Goal: Task Accomplishment & Management: Complete application form

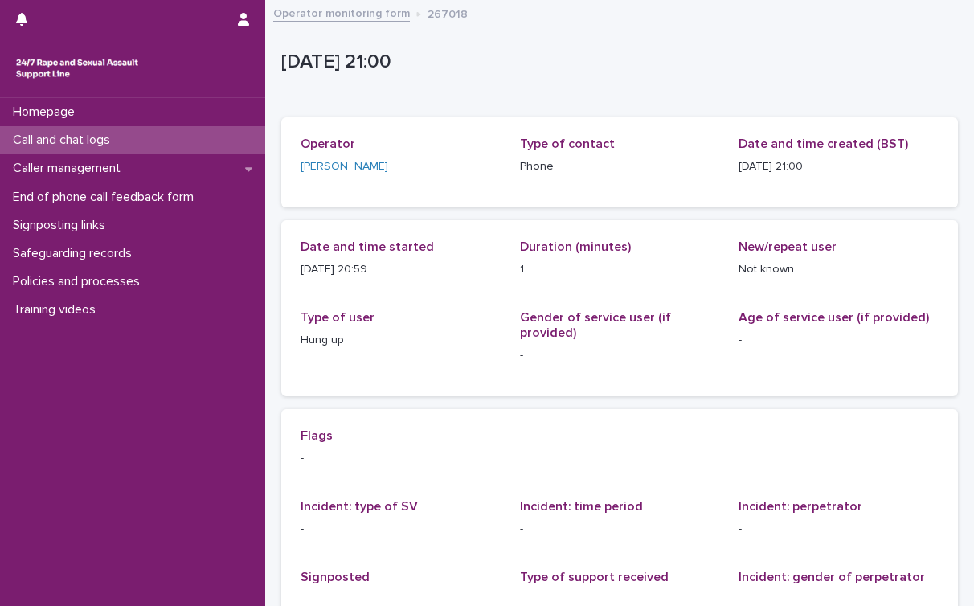
click at [149, 72] on link at bounding box center [132, 68] width 239 height 32
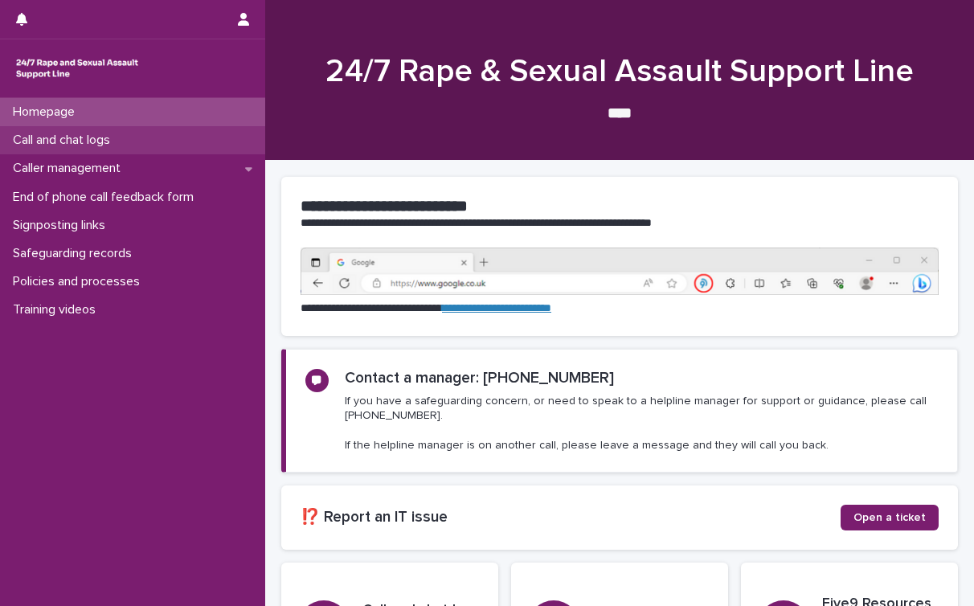
click at [74, 136] on p "Call and chat logs" at bounding box center [64, 140] width 117 height 15
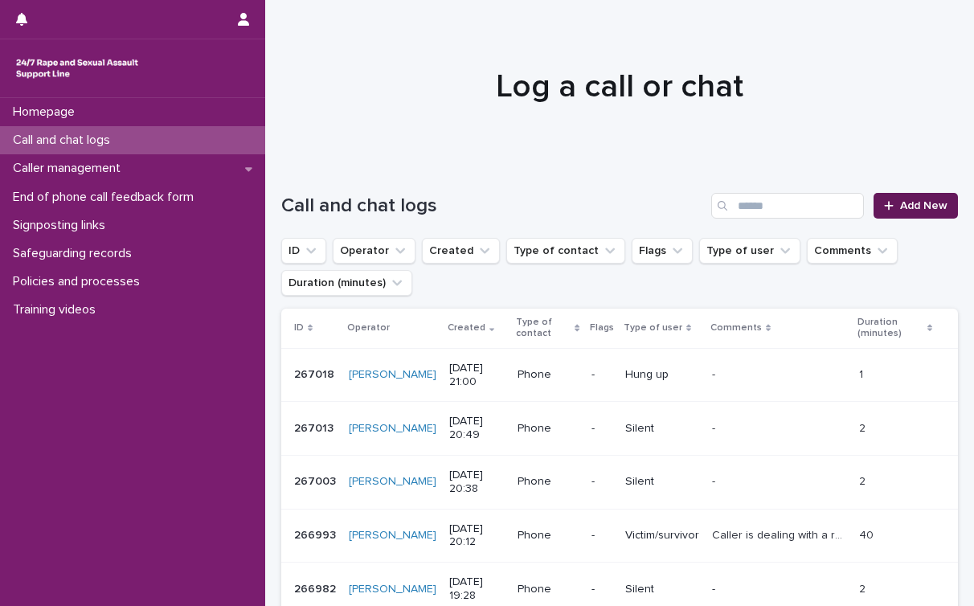
click at [927, 201] on span "Add New" at bounding box center [923, 205] width 47 height 11
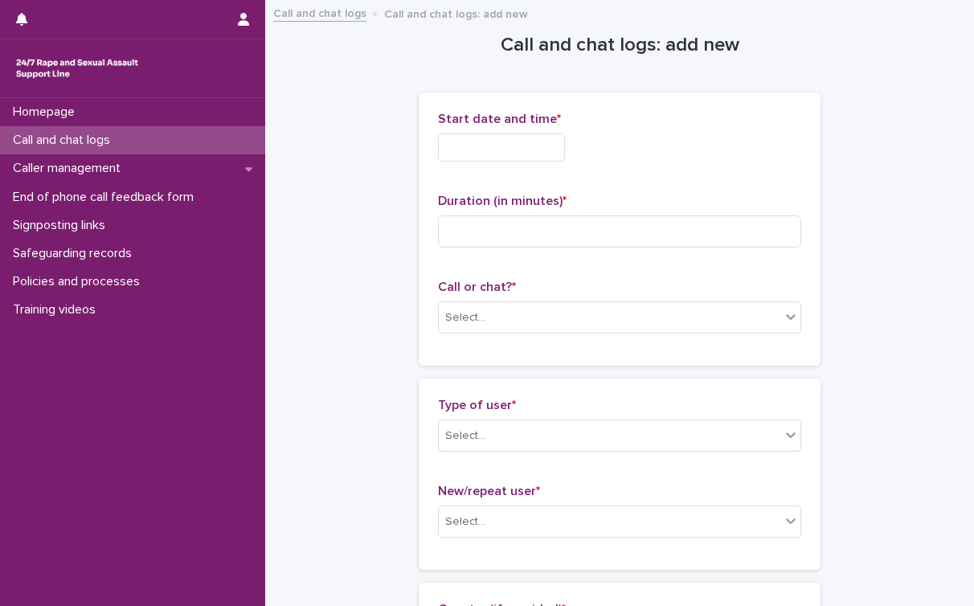
click at [513, 149] on input "text" at bounding box center [501, 147] width 127 height 28
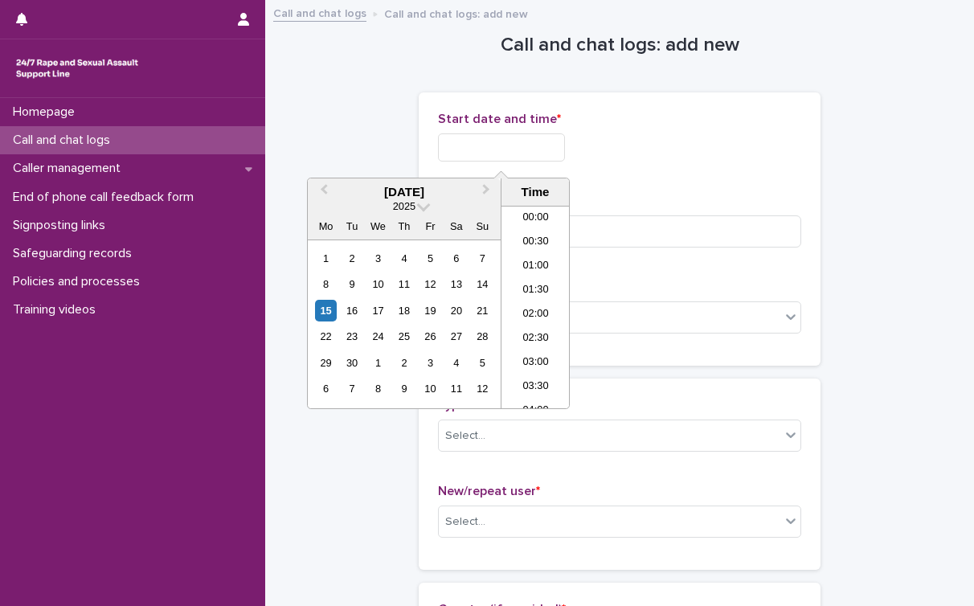
scroll to position [948, 0]
click at [601, 170] on div "**********" at bounding box center [619, 143] width 363 height 63
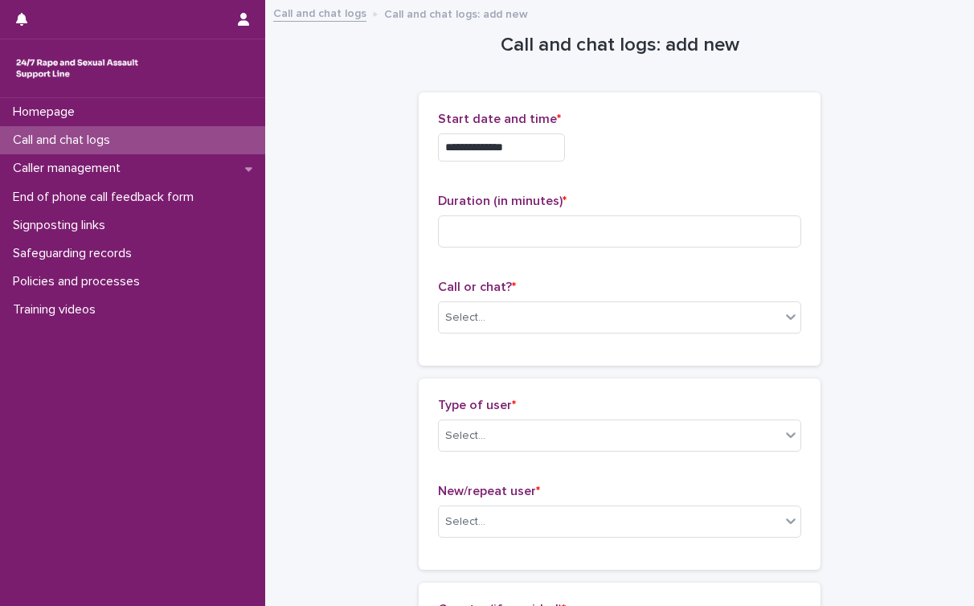
click at [525, 143] on input "**********" at bounding box center [501, 147] width 127 height 28
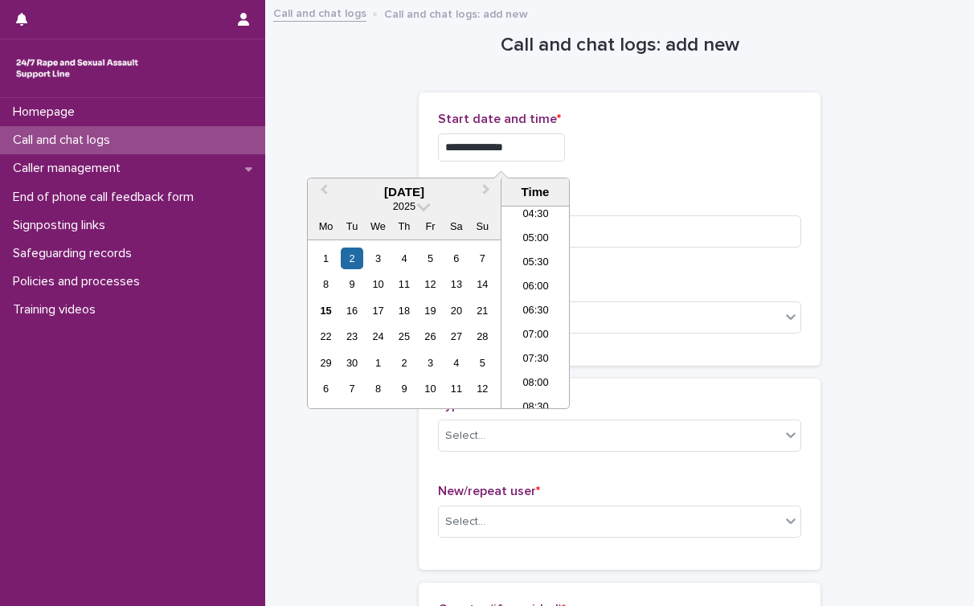
scroll to position [252, 0]
click at [330, 264] on div "1" at bounding box center [326, 259] width 22 height 22
click at [548, 285] on li "20:30" at bounding box center [535, 288] width 68 height 24
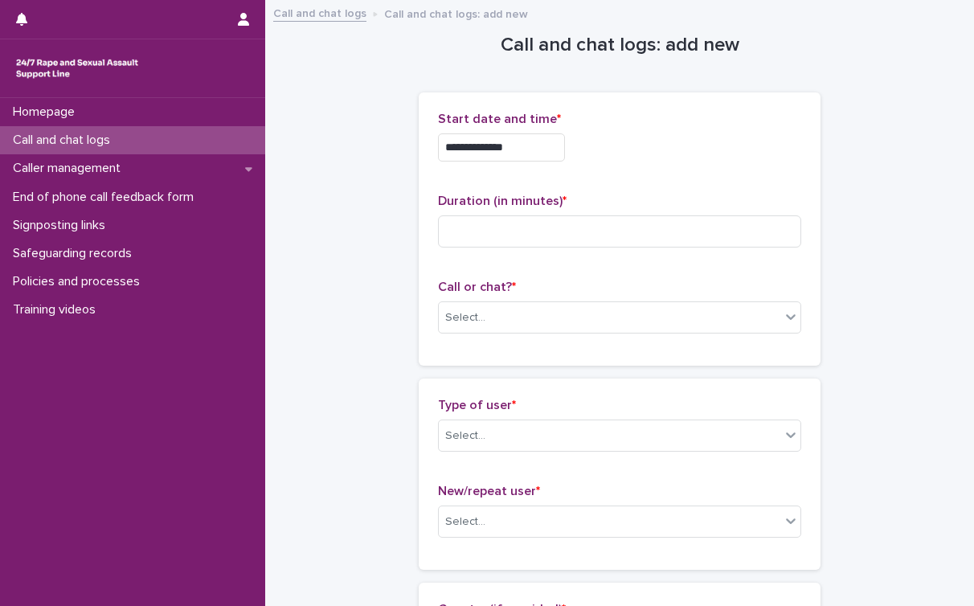
click at [554, 147] on input "**********" at bounding box center [501, 147] width 127 height 28
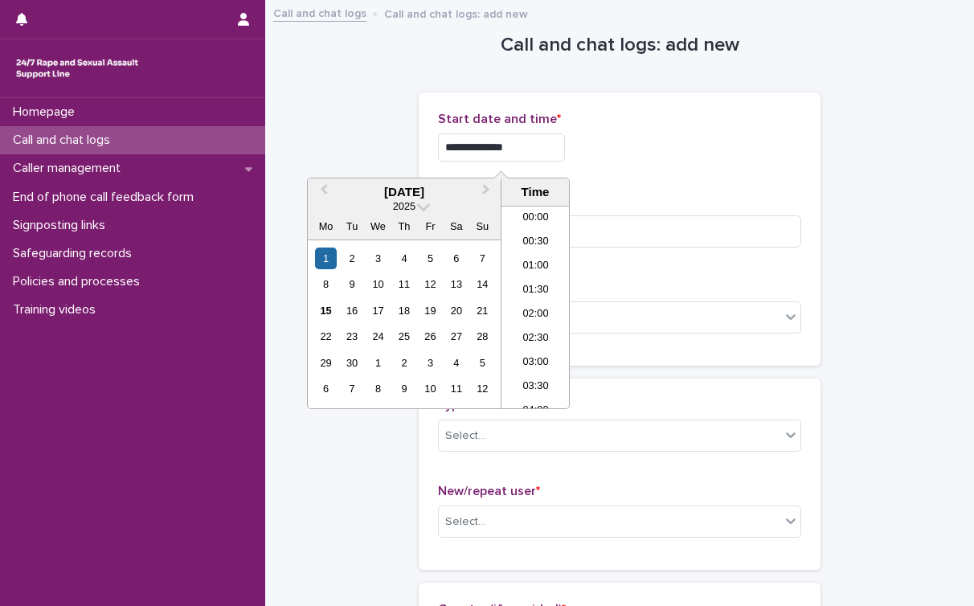
scroll to position [900, 0]
type input "**********"
click at [755, 181] on div "**********" at bounding box center [619, 229] width 363 height 235
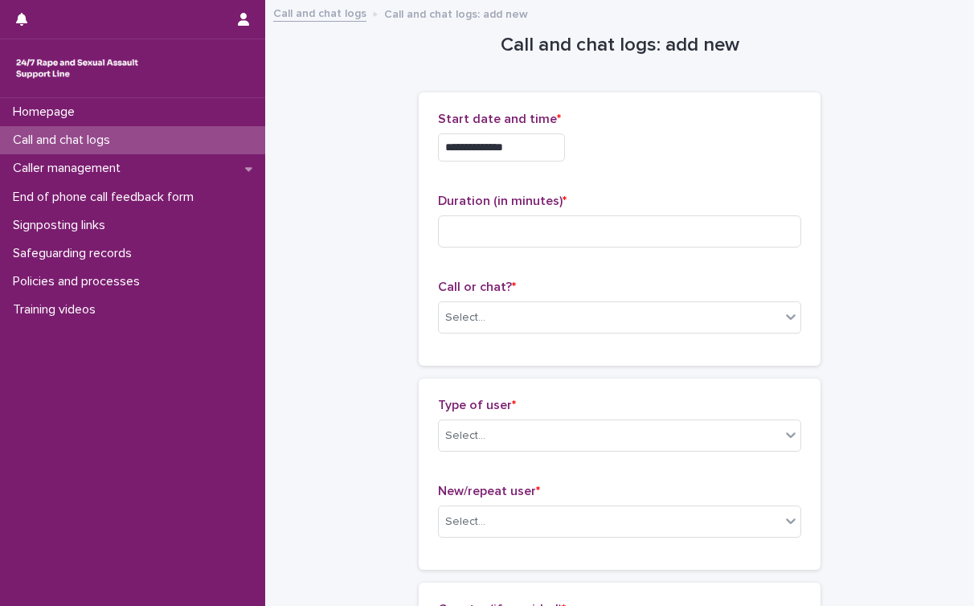
click at [599, 212] on div "Duration (in minutes) *" at bounding box center [619, 227] width 363 height 67
click at [583, 227] on input at bounding box center [619, 231] width 363 height 32
type input "*"
type input "**"
click at [715, 325] on div "Select..." at bounding box center [610, 318] width 342 height 27
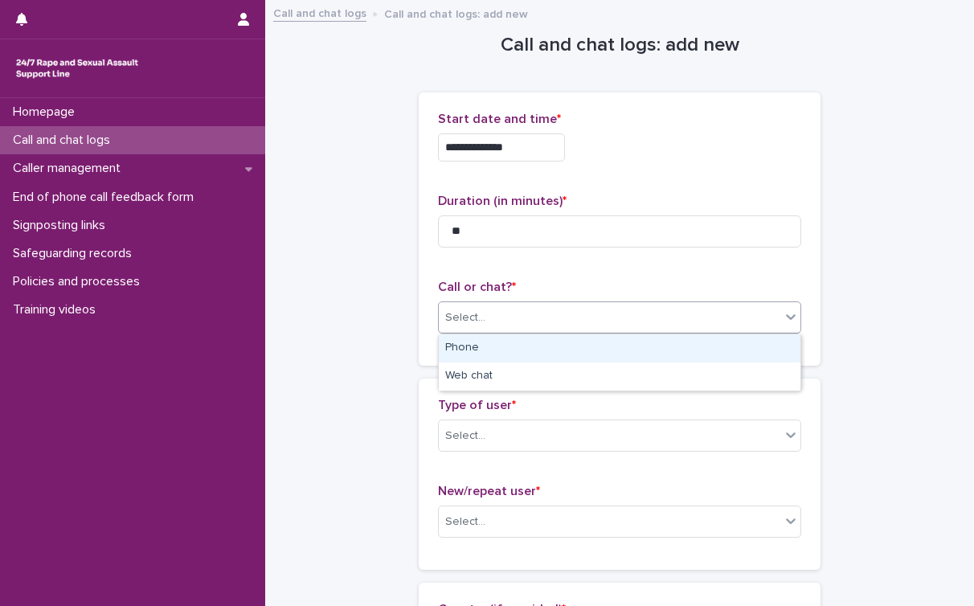
click at [654, 353] on div "Phone" at bounding box center [620, 348] width 362 height 28
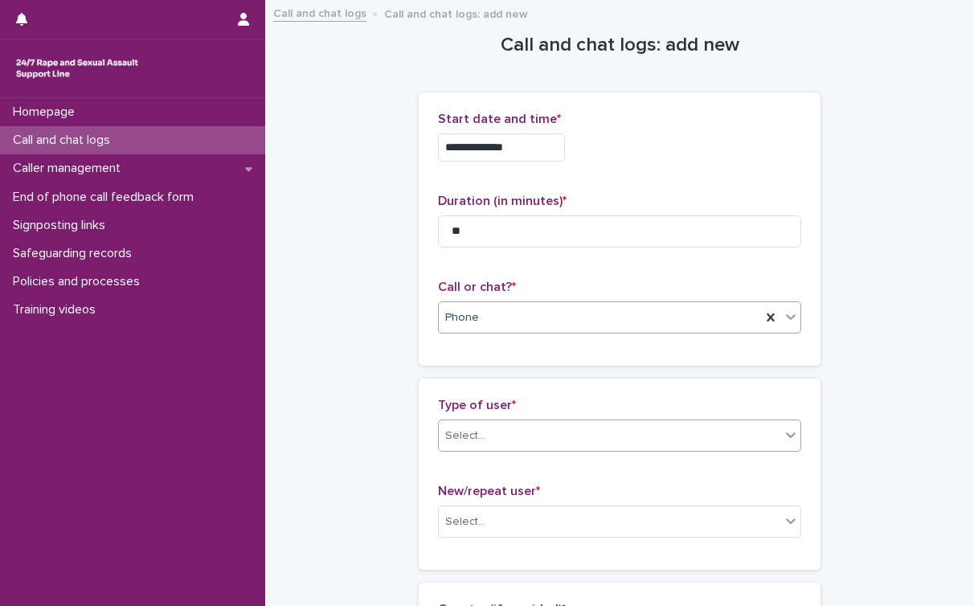
click at [544, 435] on div "Select..." at bounding box center [610, 436] width 342 height 27
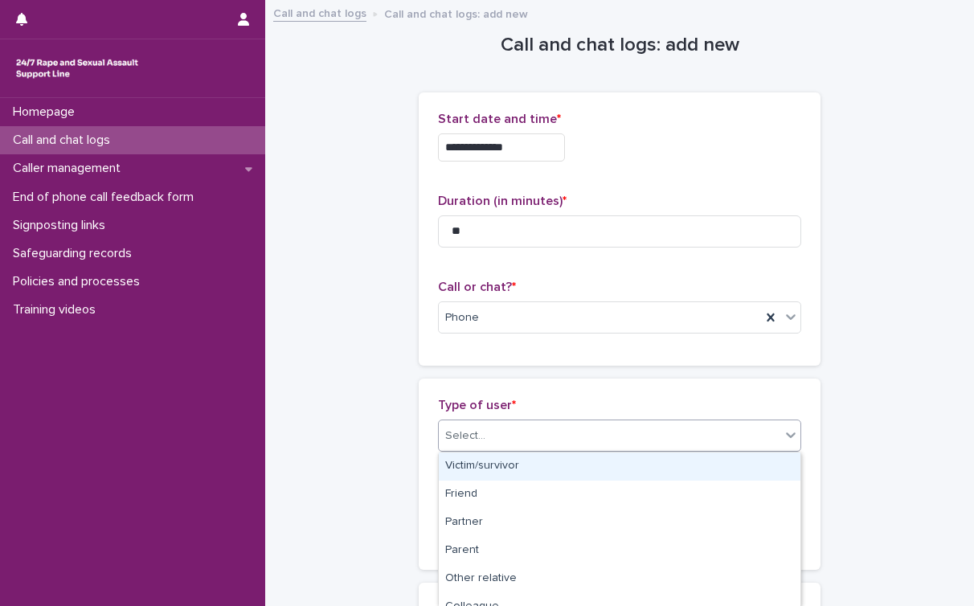
click at [522, 468] on div "Victim/survivor" at bounding box center [620, 466] width 362 height 28
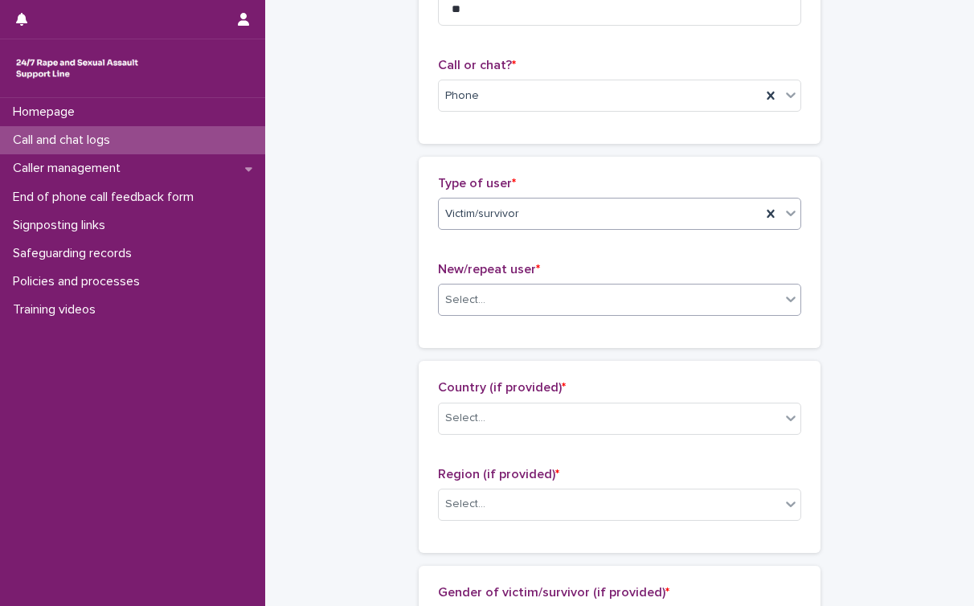
scroll to position [225, 0]
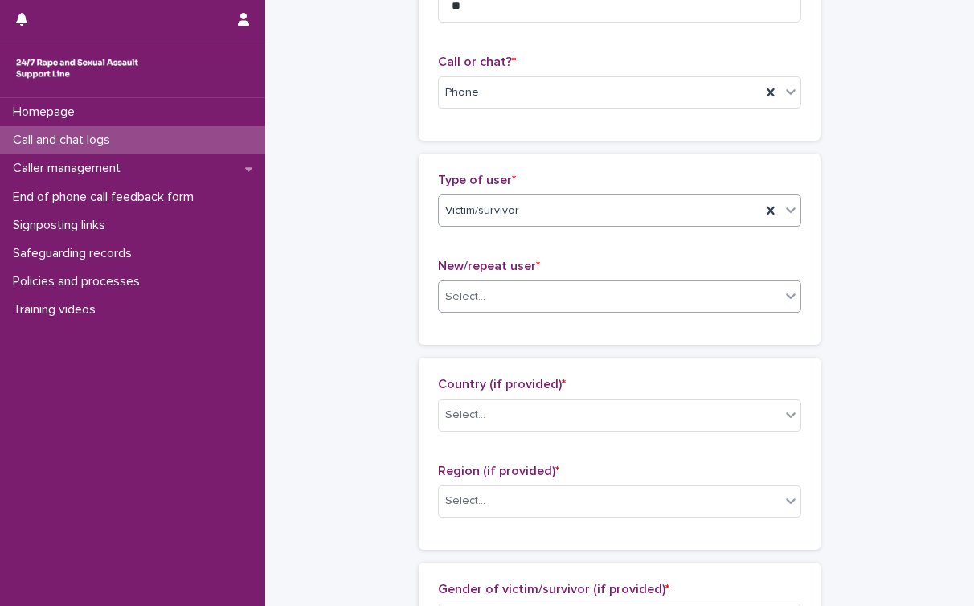
click at [518, 300] on div "Select..." at bounding box center [610, 297] width 342 height 27
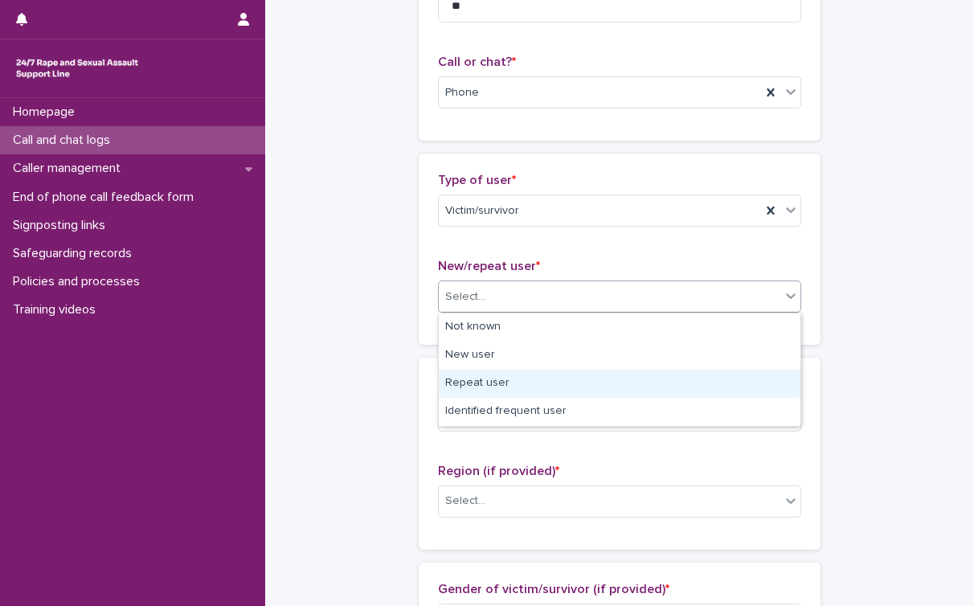
click at [479, 387] on div "Repeat user" at bounding box center [620, 384] width 362 height 28
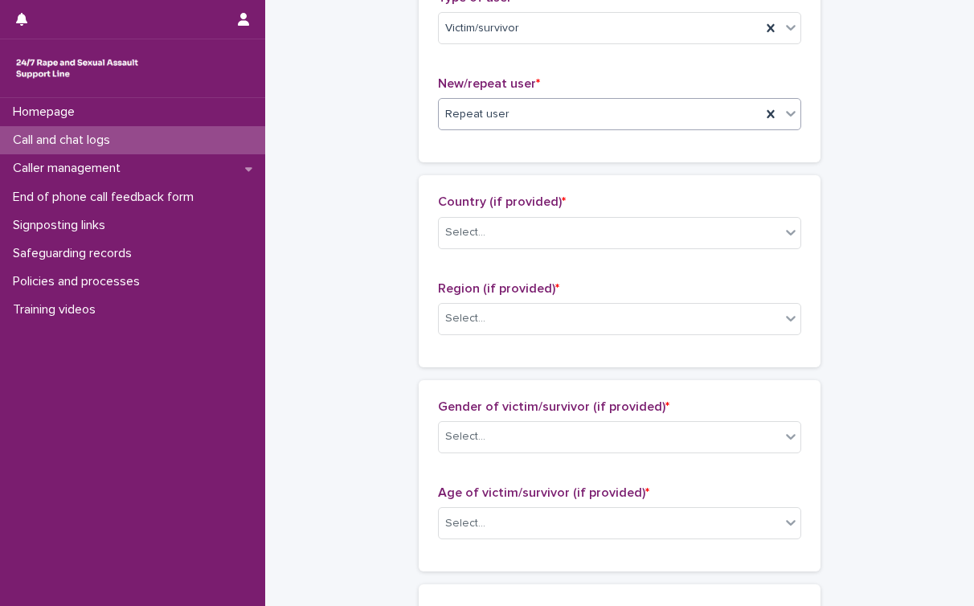
scroll to position [414, 0]
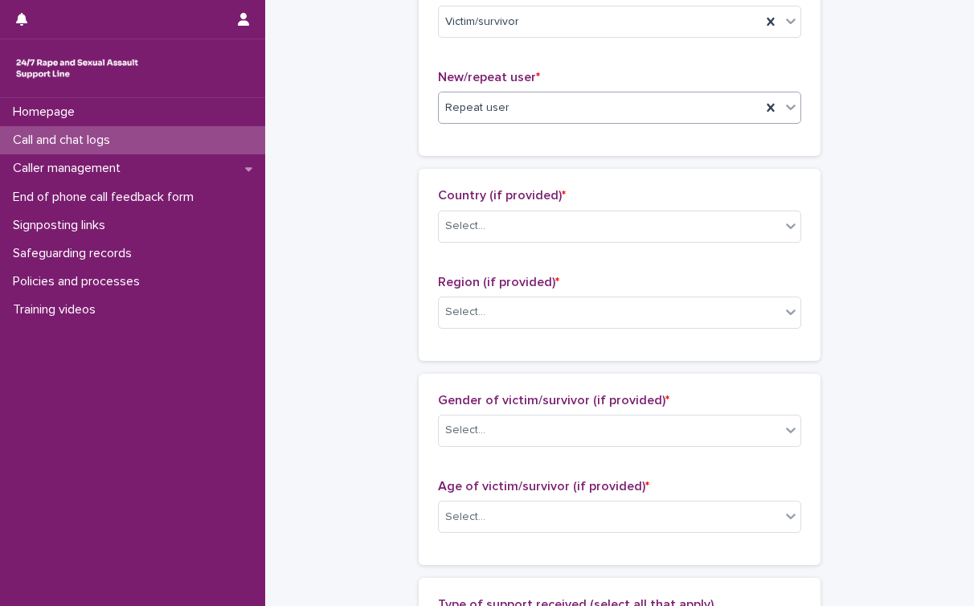
click at [547, 247] on div "Country (if provided) * Select..." at bounding box center [619, 221] width 363 height 67
click at [557, 231] on div "Select..." at bounding box center [610, 226] width 342 height 27
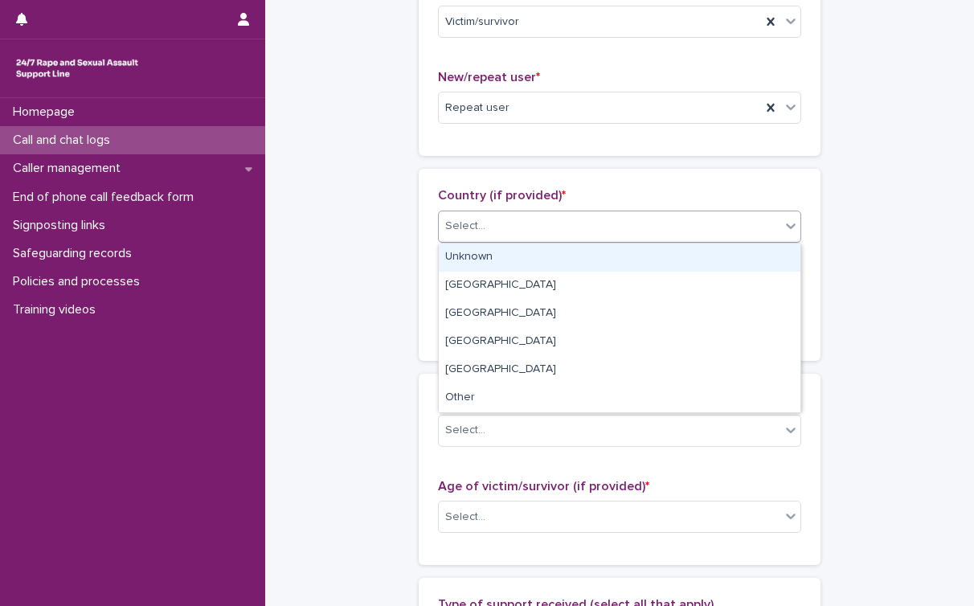
click at [529, 256] on div "Unknown" at bounding box center [620, 257] width 362 height 28
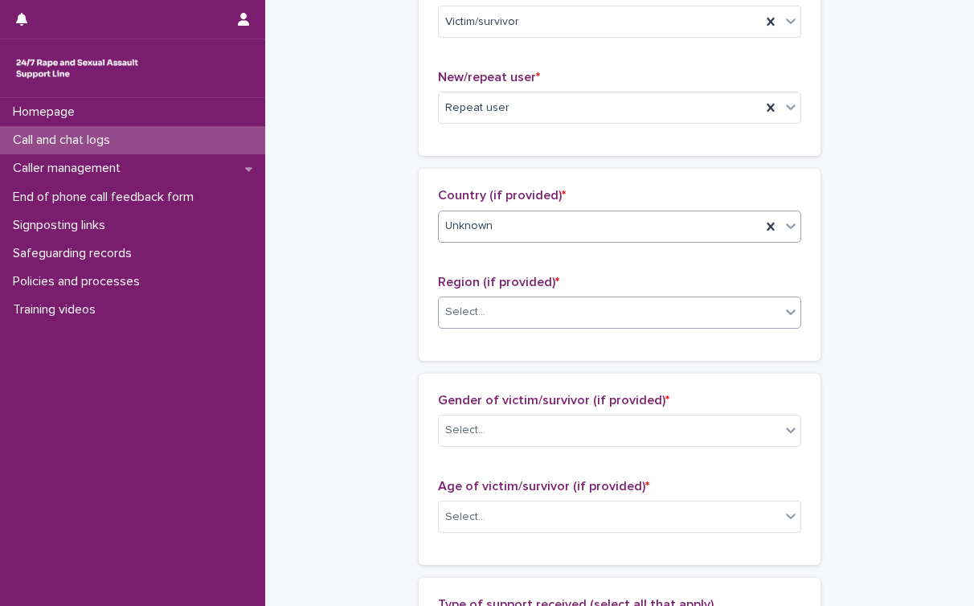
click at [504, 305] on div "Select..." at bounding box center [610, 312] width 342 height 27
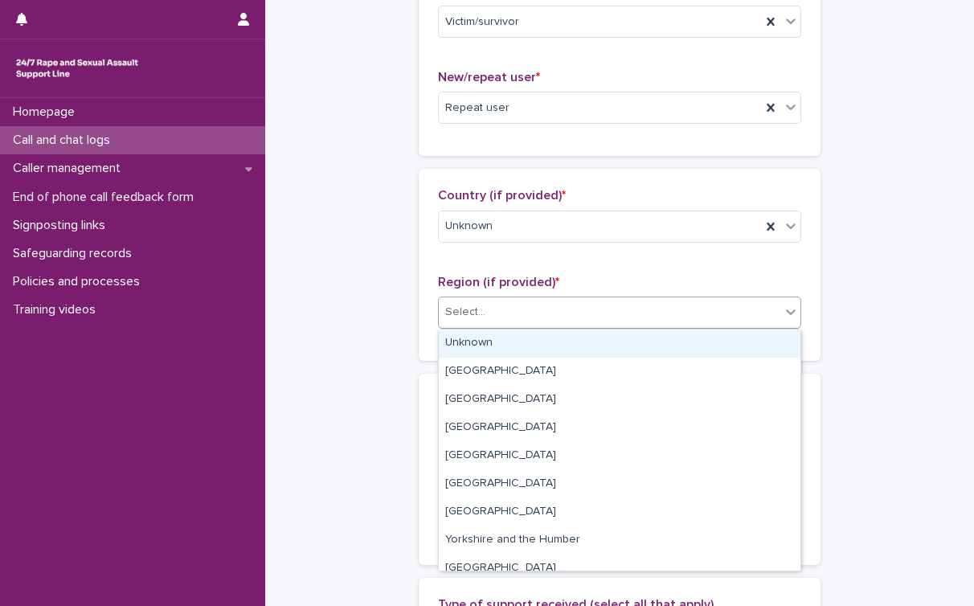
click at [490, 335] on div "Unknown" at bounding box center [620, 343] width 362 height 28
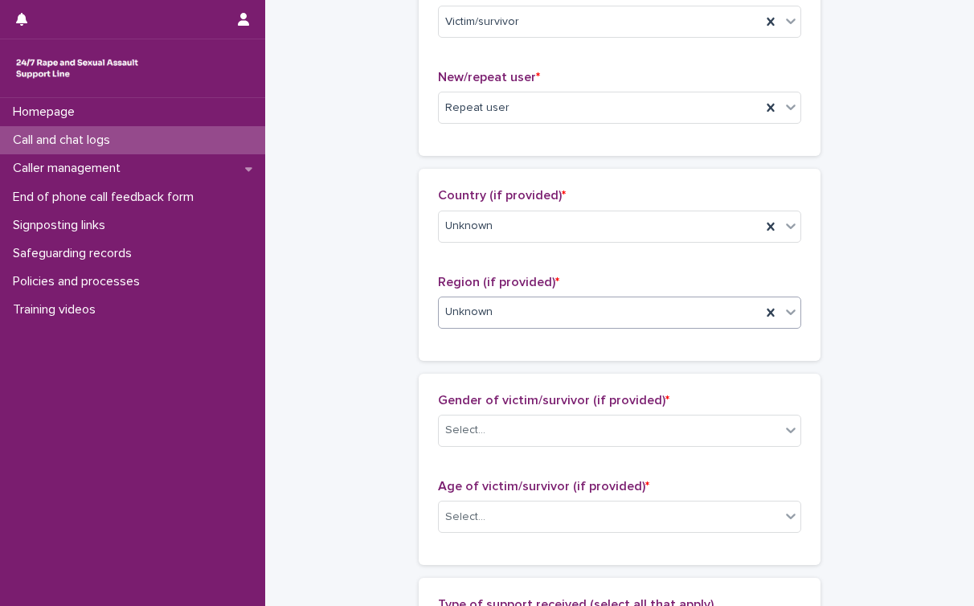
scroll to position [602, 0]
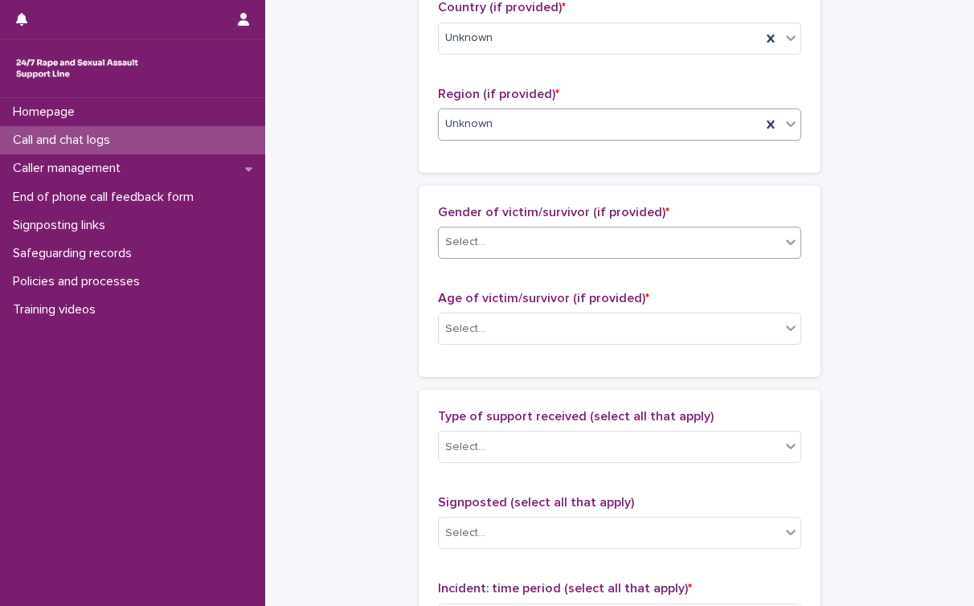
click at [565, 236] on div "Select..." at bounding box center [610, 242] width 342 height 27
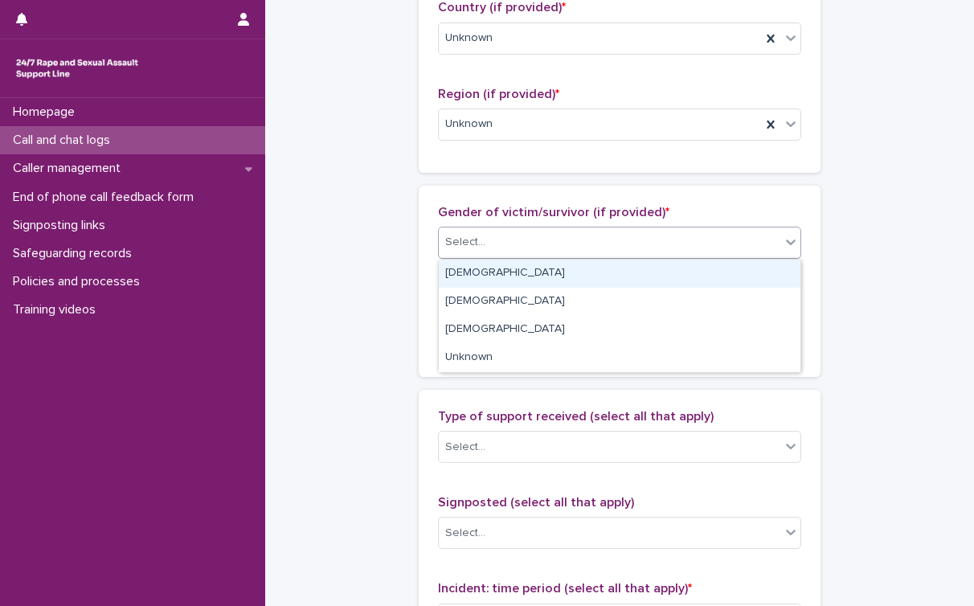
click at [531, 283] on div "[DEMOGRAPHIC_DATA]" at bounding box center [620, 274] width 362 height 28
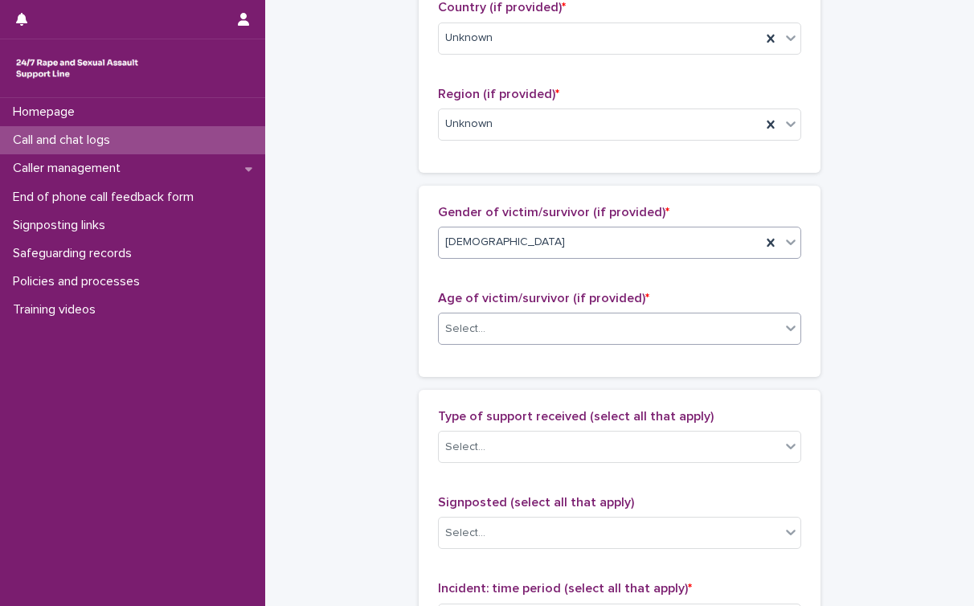
click at [509, 330] on div "Select..." at bounding box center [610, 329] width 342 height 27
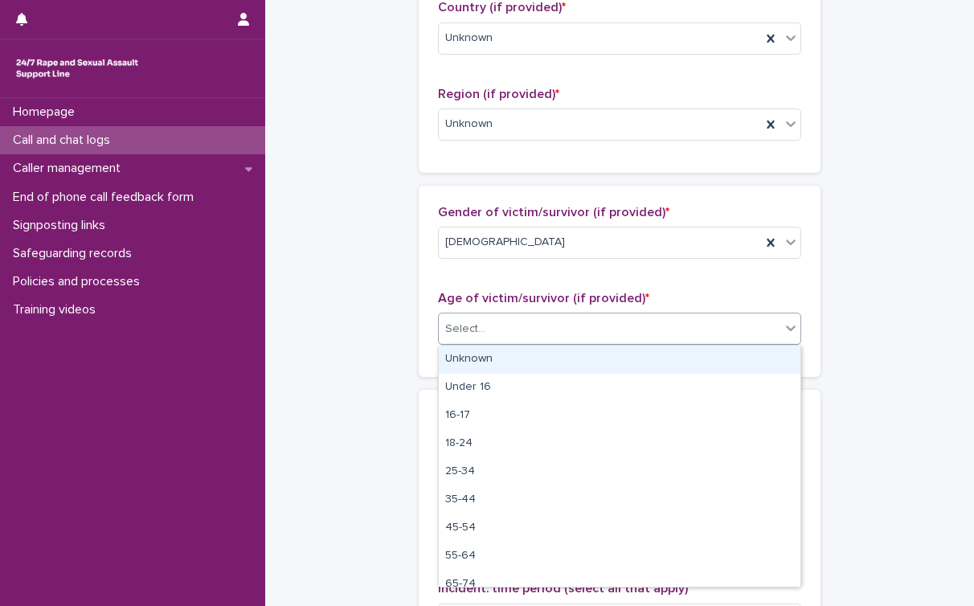
click at [487, 365] on div "Unknown" at bounding box center [620, 360] width 362 height 28
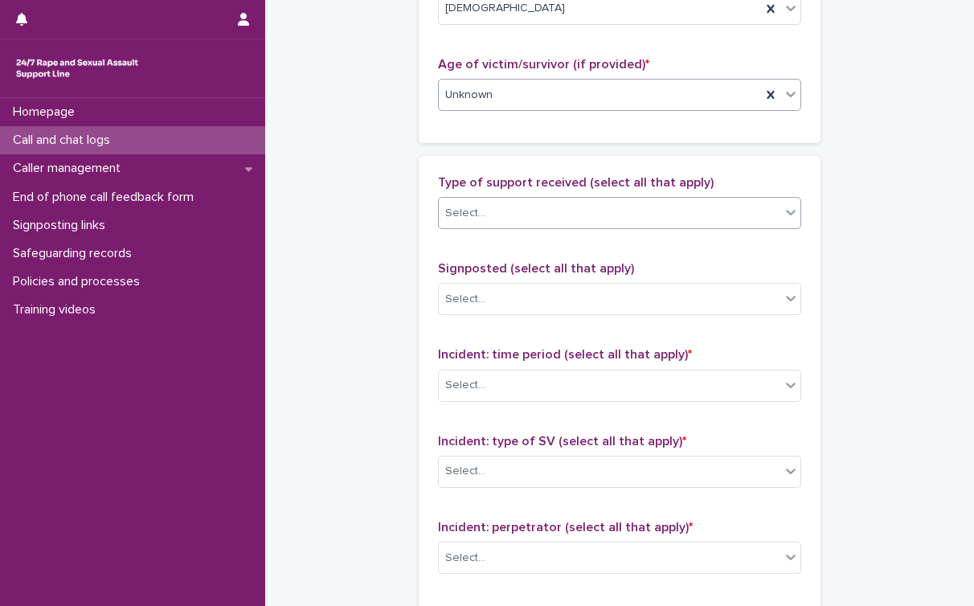
scroll to position [843, 0]
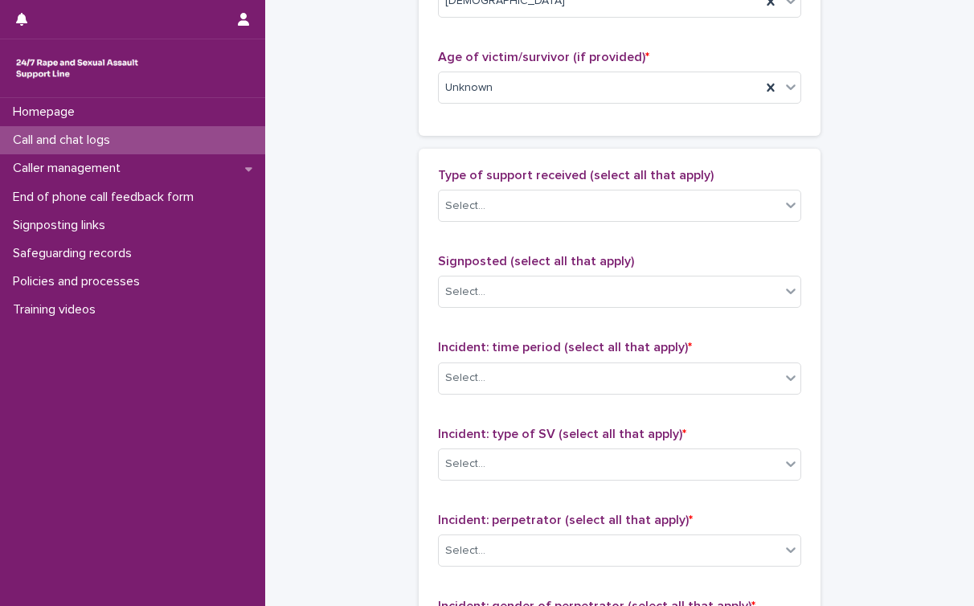
click at [597, 227] on div "Type of support received (select all that apply) Select..." at bounding box center [619, 201] width 363 height 67
click at [604, 207] on div "Select..." at bounding box center [610, 206] width 342 height 27
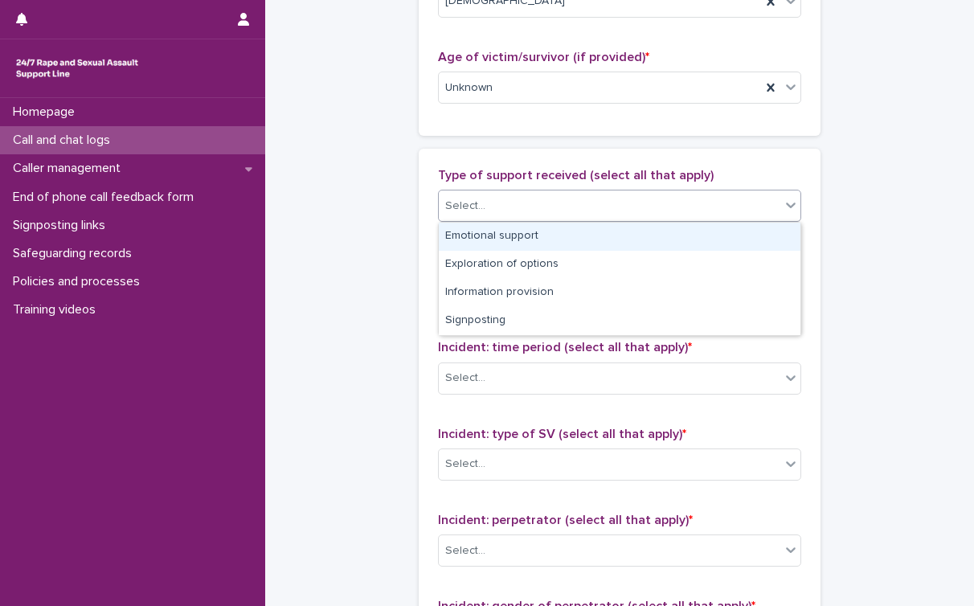
click at [585, 235] on div "Emotional support" at bounding box center [620, 237] width 362 height 28
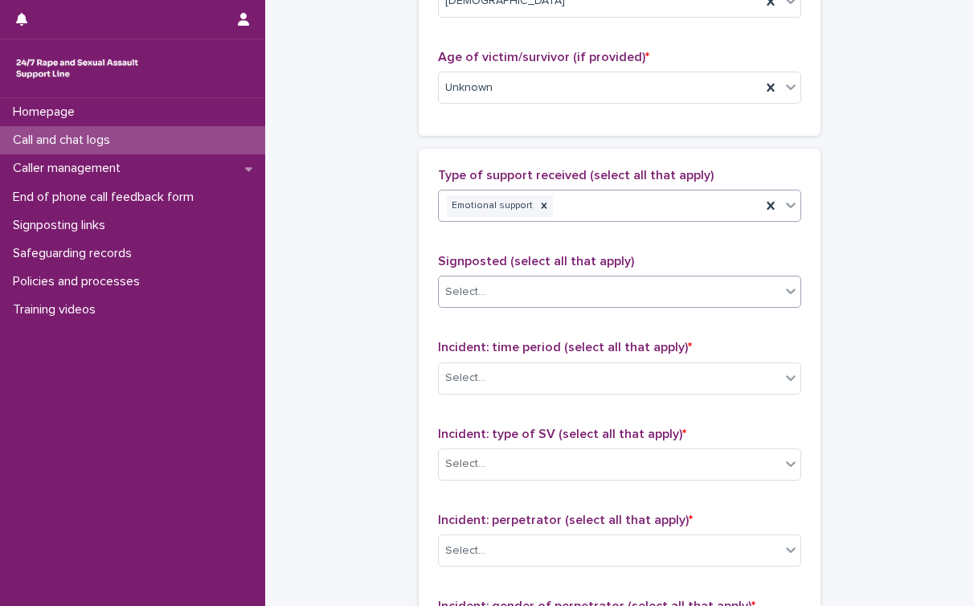
click at [536, 284] on div "Select..." at bounding box center [610, 292] width 342 height 27
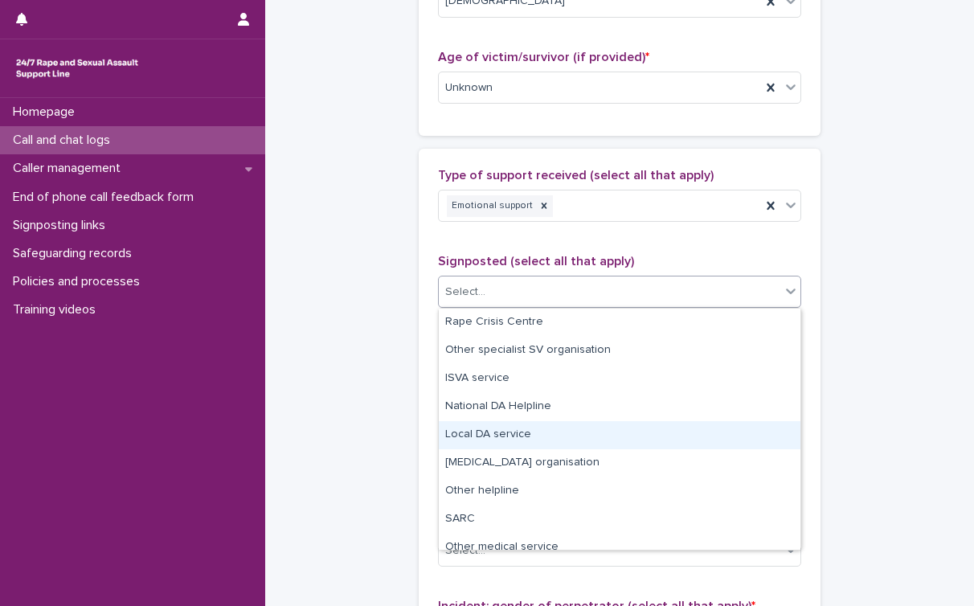
click at [356, 456] on div "**********" at bounding box center [619, 29] width 677 height 1740
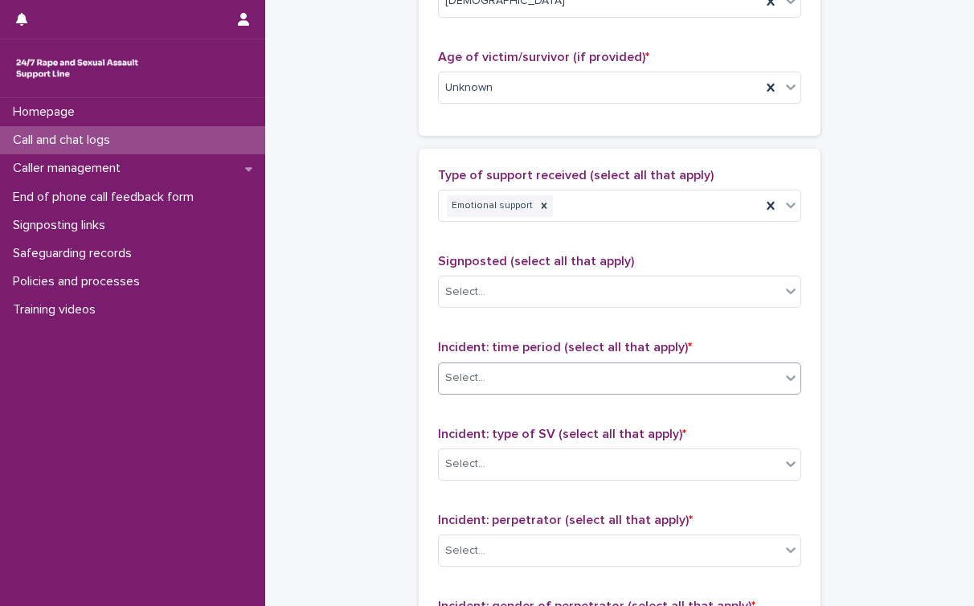
click at [543, 375] on div "Select..." at bounding box center [610, 378] width 342 height 27
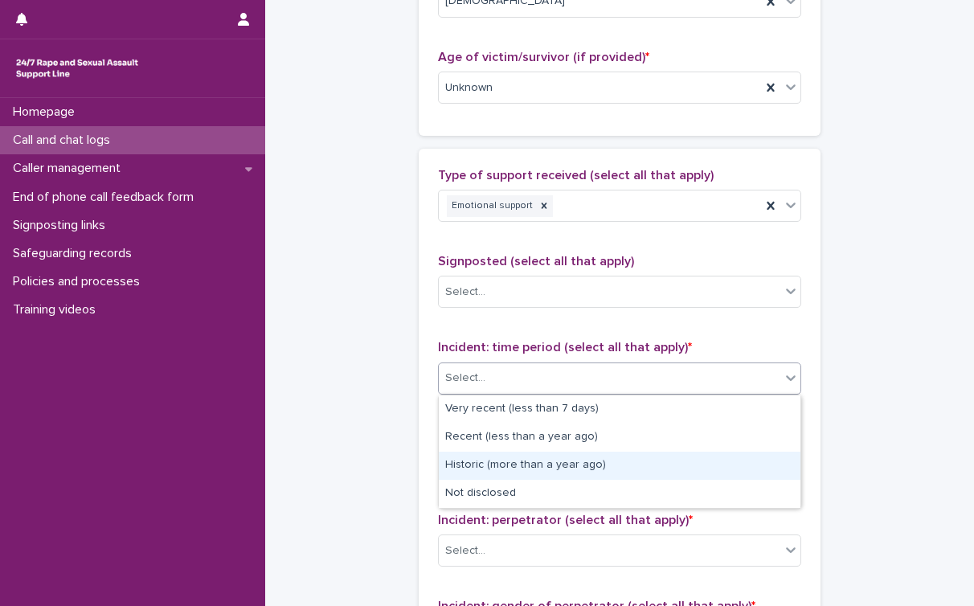
click at [529, 466] on div "Historic (more than a year ago)" at bounding box center [620, 466] width 362 height 28
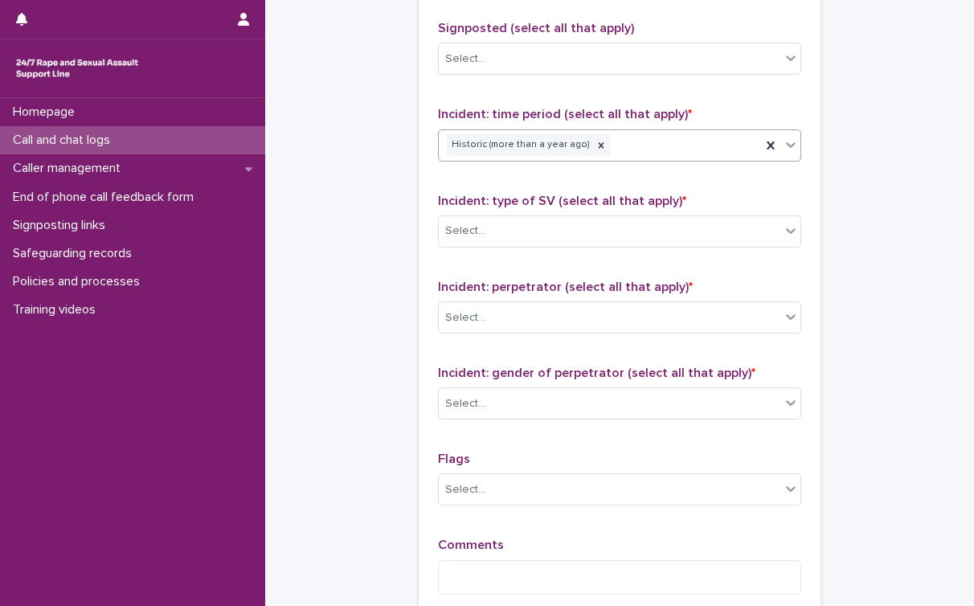
scroll to position [1116, 0]
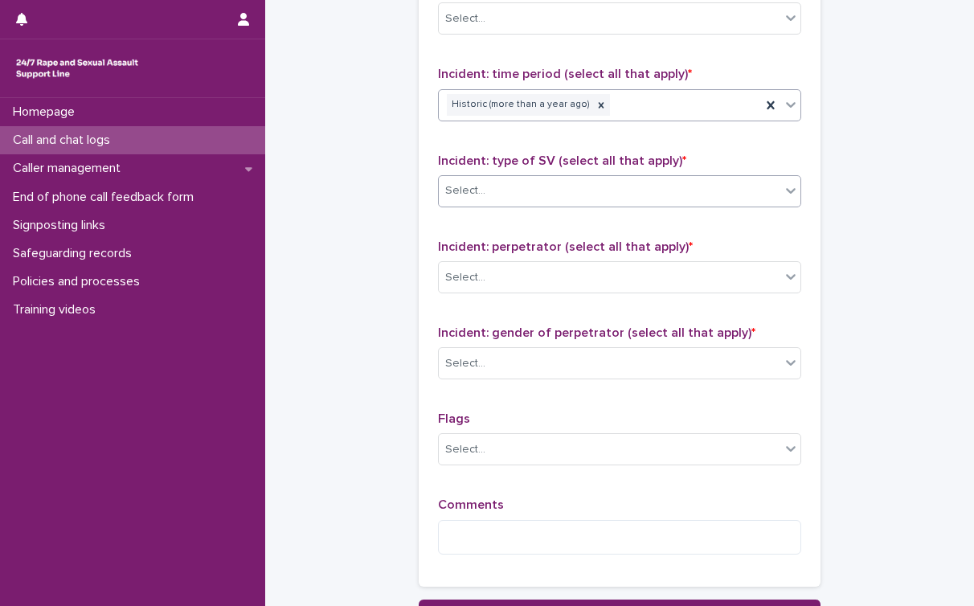
click at [575, 183] on div "Select..." at bounding box center [610, 191] width 342 height 27
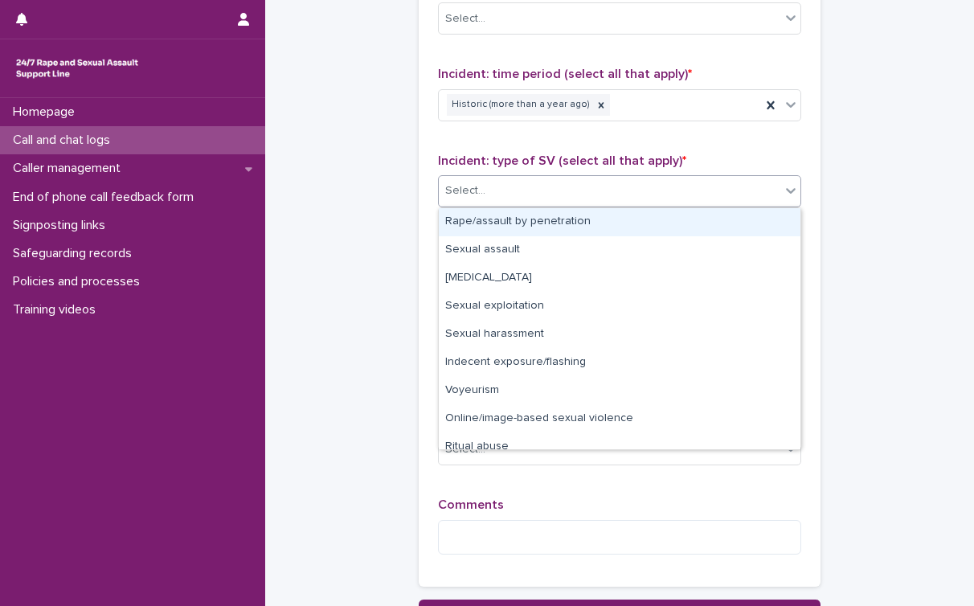
click at [545, 223] on div "Rape/assault by penetration" at bounding box center [620, 222] width 362 height 28
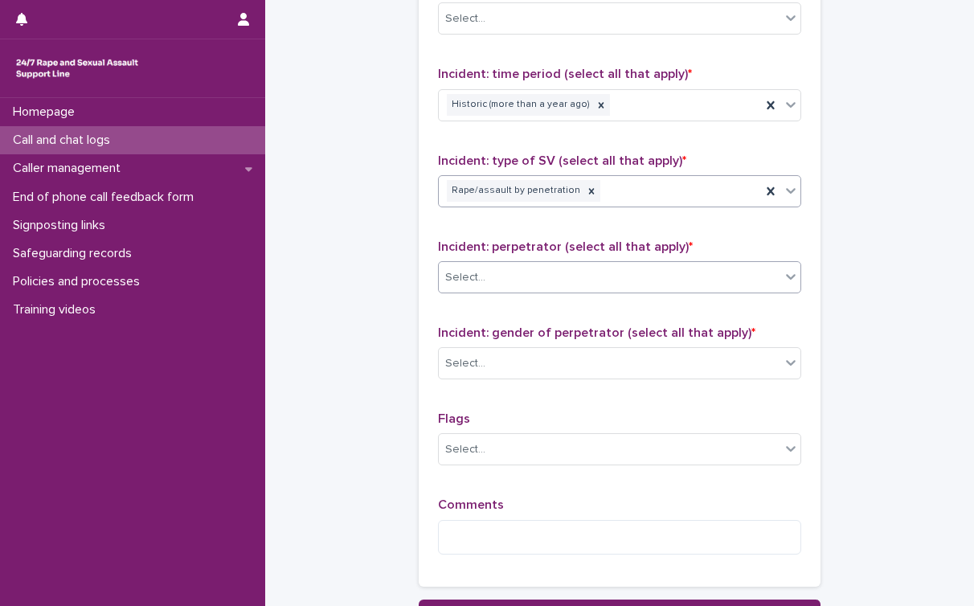
click at [497, 284] on div "Select..." at bounding box center [610, 277] width 342 height 27
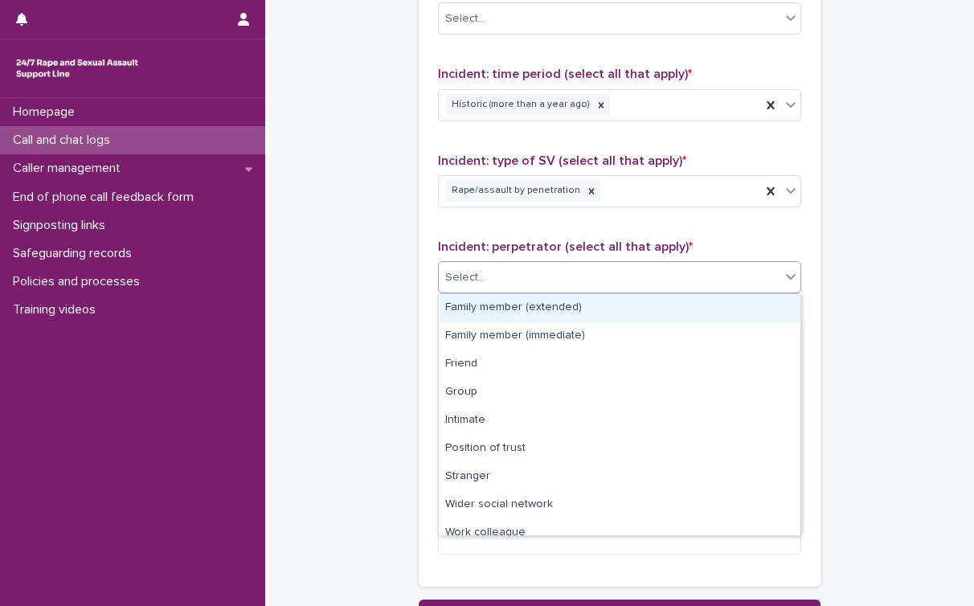
click at [516, 306] on div "Family member (extended)" at bounding box center [620, 308] width 362 height 28
click at [618, 276] on div "Family member (extended)" at bounding box center [600, 278] width 322 height 28
click at [575, 281] on icon at bounding box center [580, 277] width 11 height 11
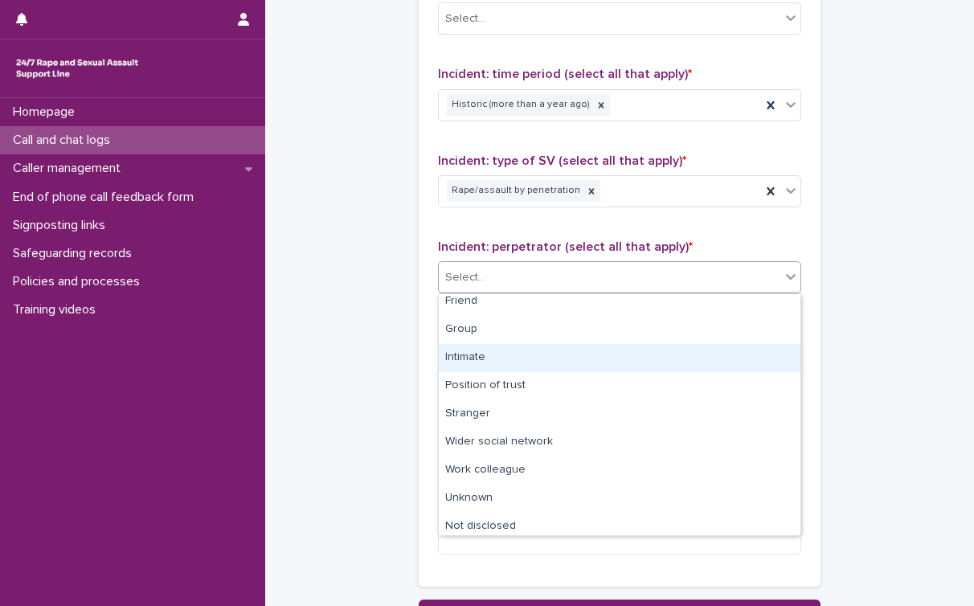
scroll to position [0, 0]
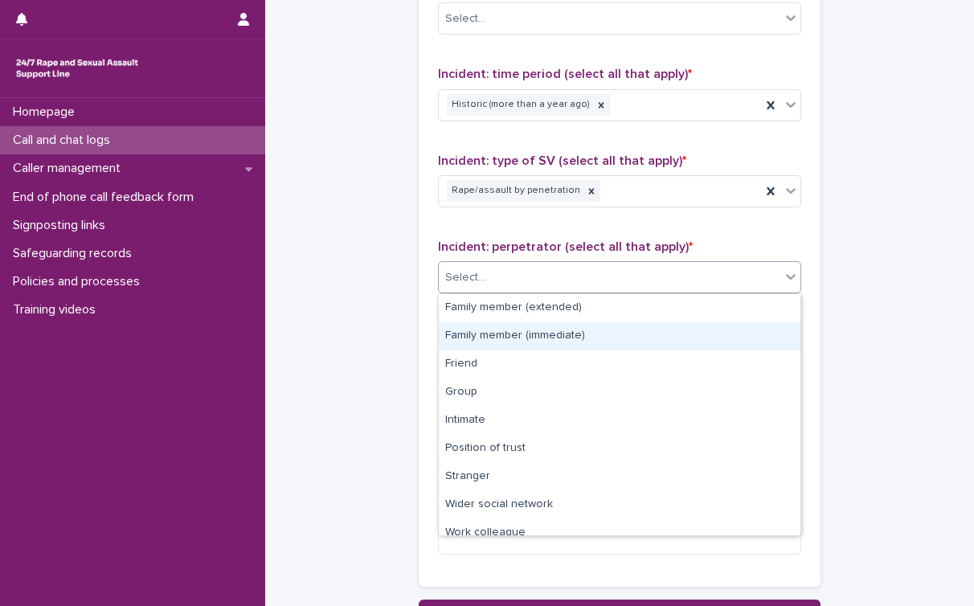
click at [525, 329] on div "Family member (immediate)" at bounding box center [620, 336] width 362 height 28
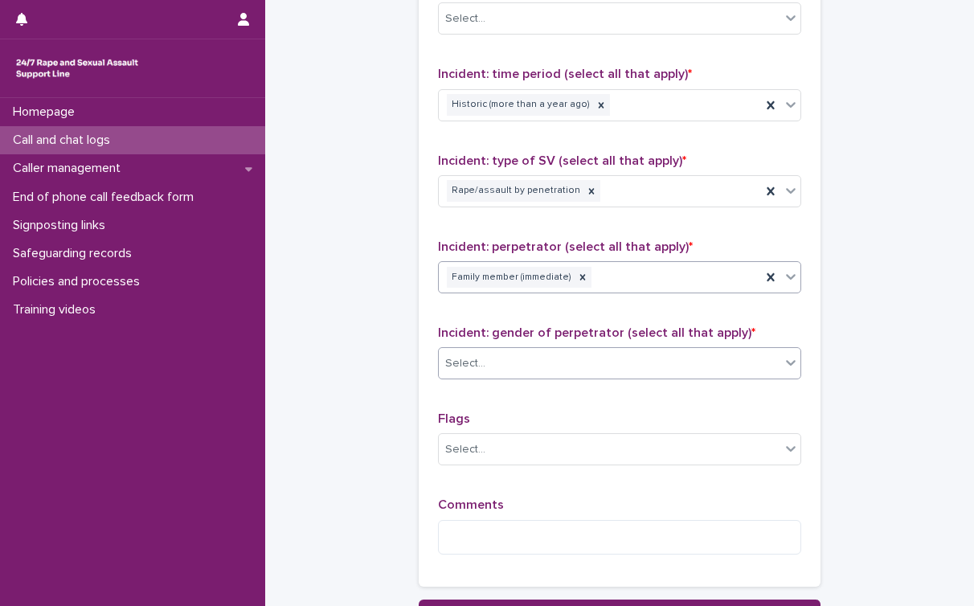
click at [508, 370] on div "Select..." at bounding box center [610, 363] width 342 height 27
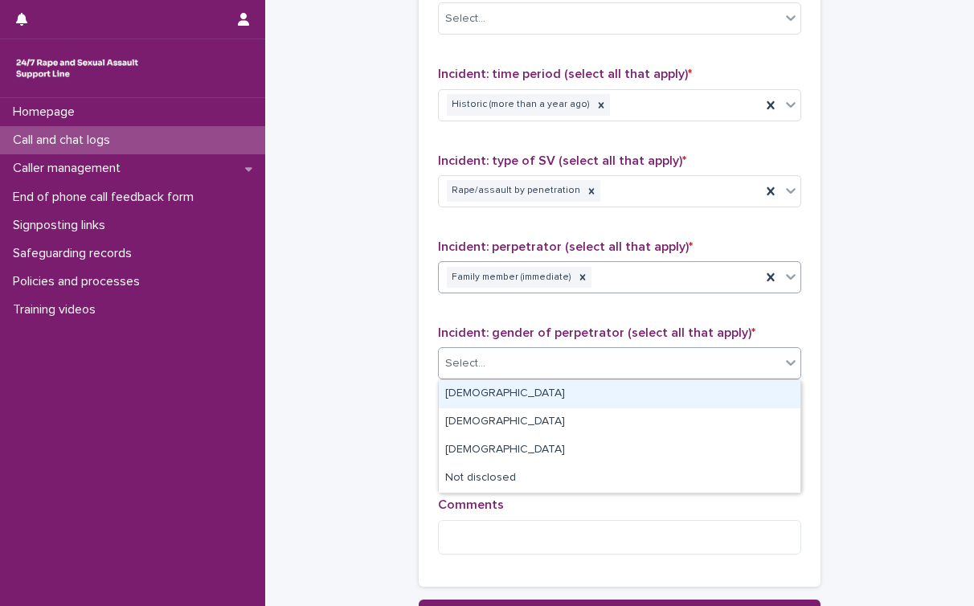
click at [495, 396] on div "[DEMOGRAPHIC_DATA]" at bounding box center [620, 394] width 362 height 28
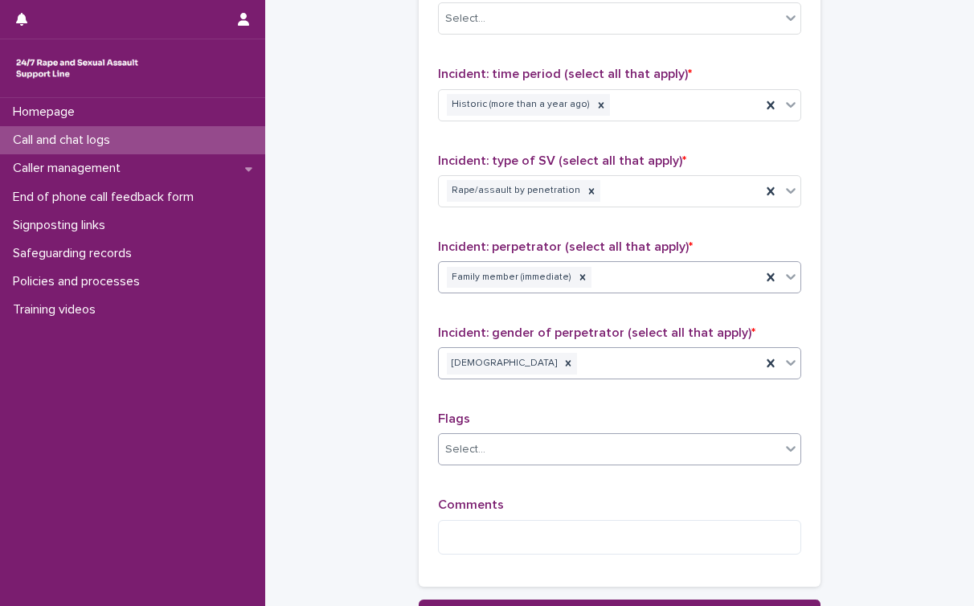
click at [481, 448] on div "Select..." at bounding box center [465, 449] width 40 height 17
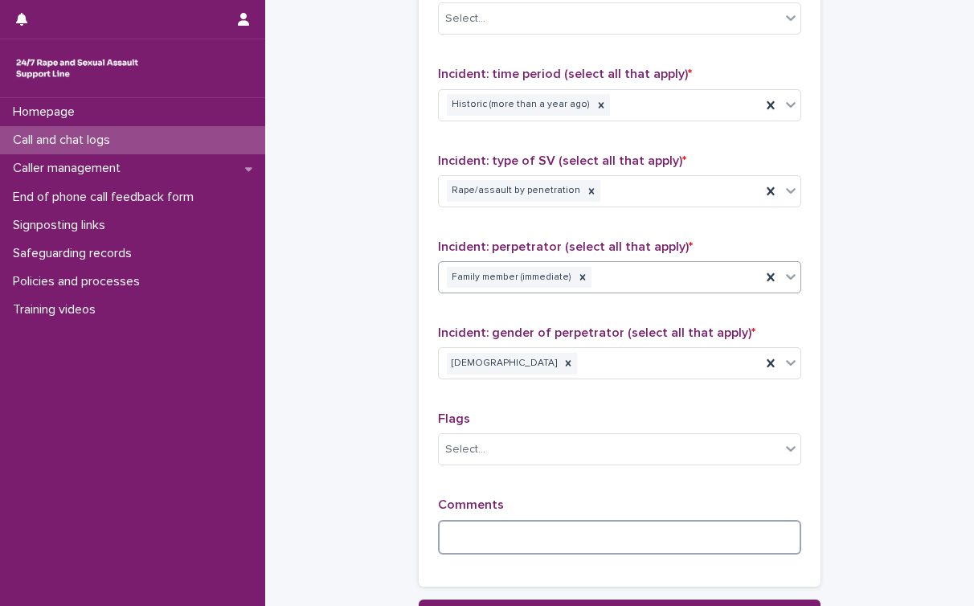
click at [496, 542] on textarea at bounding box center [619, 537] width 363 height 35
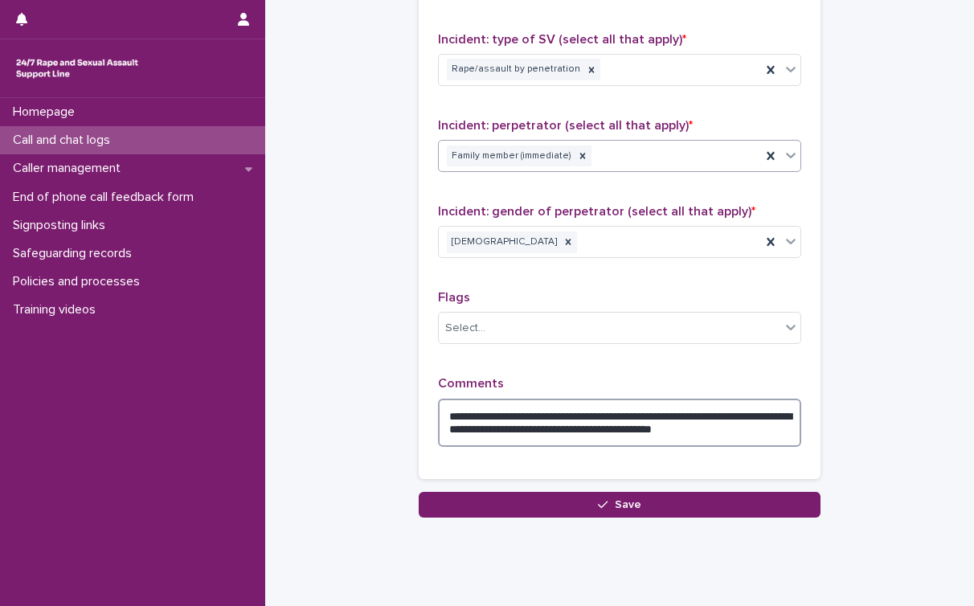
scroll to position [1241, 0]
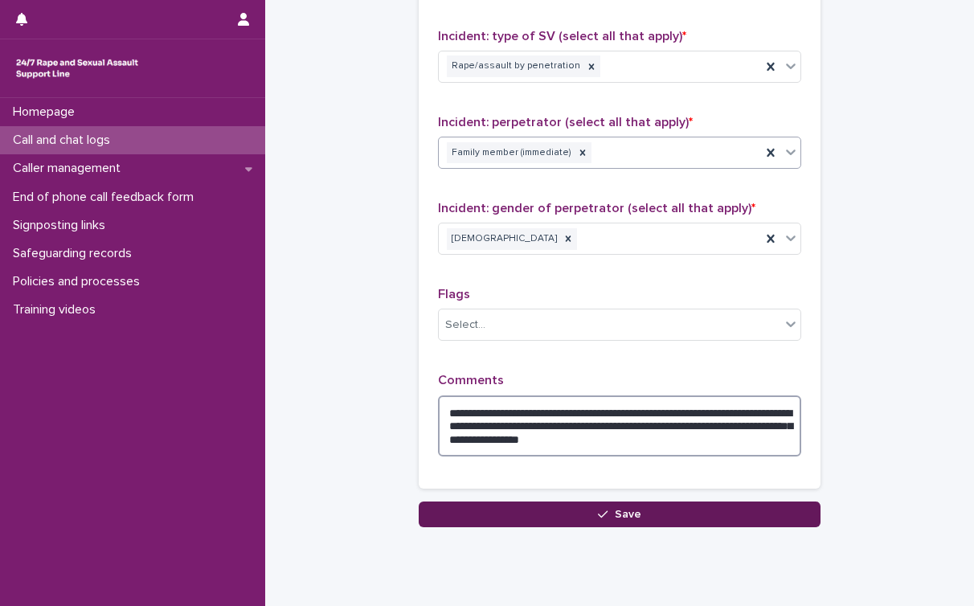
type textarea "**********"
click at [641, 513] on button "Save" at bounding box center [620, 514] width 402 height 26
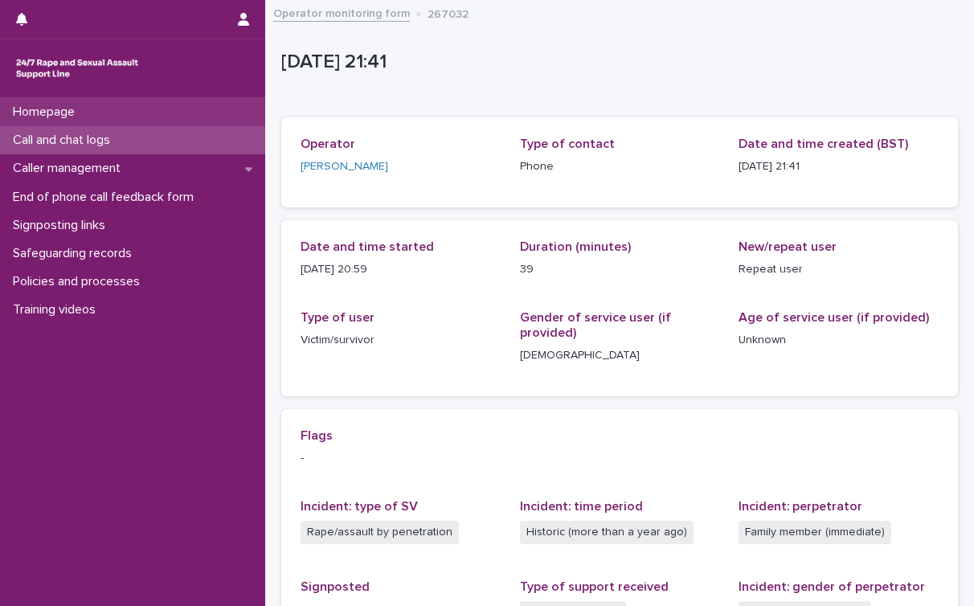
click at [100, 110] on div "Homepage" at bounding box center [132, 112] width 265 height 28
